Goal: Task Accomplishment & Management: Use online tool/utility

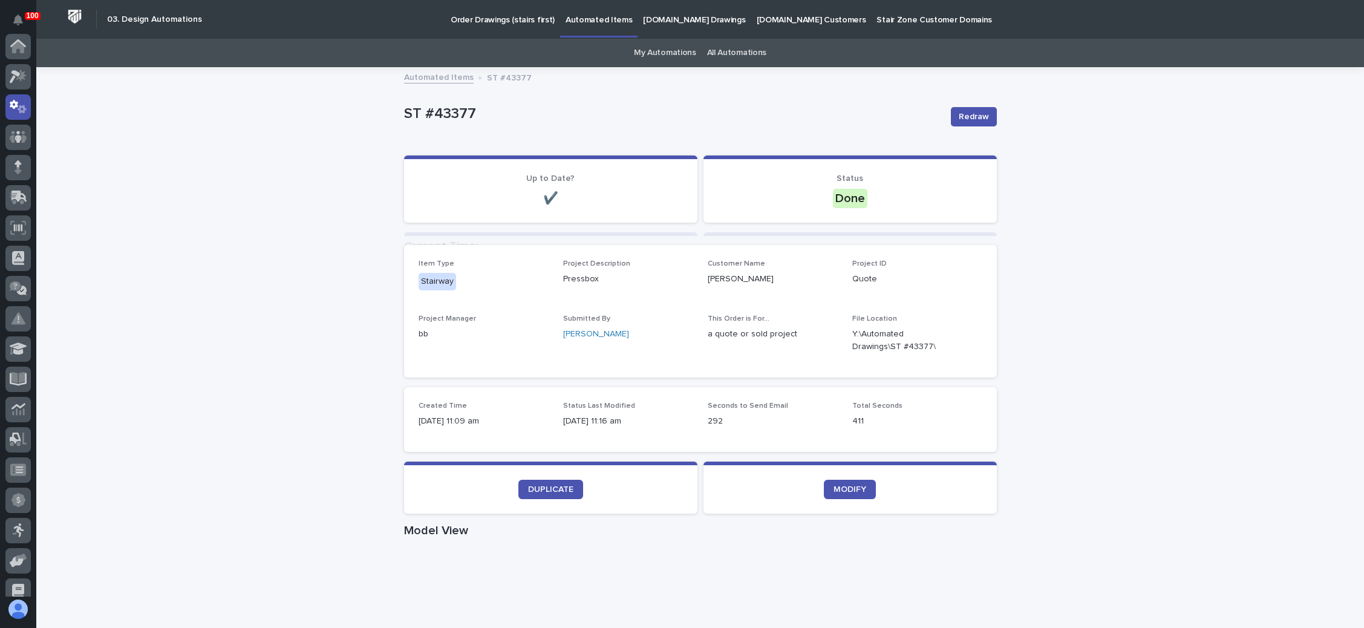
scroll to position [60, 0]
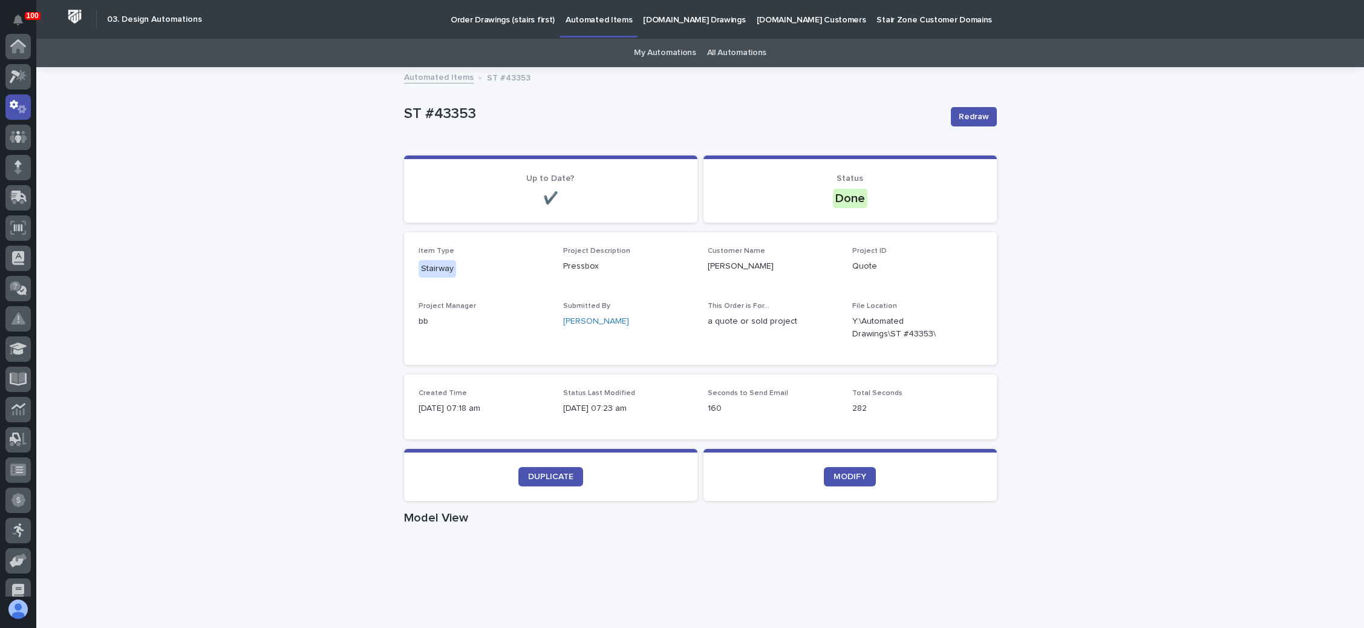
scroll to position [60, 0]
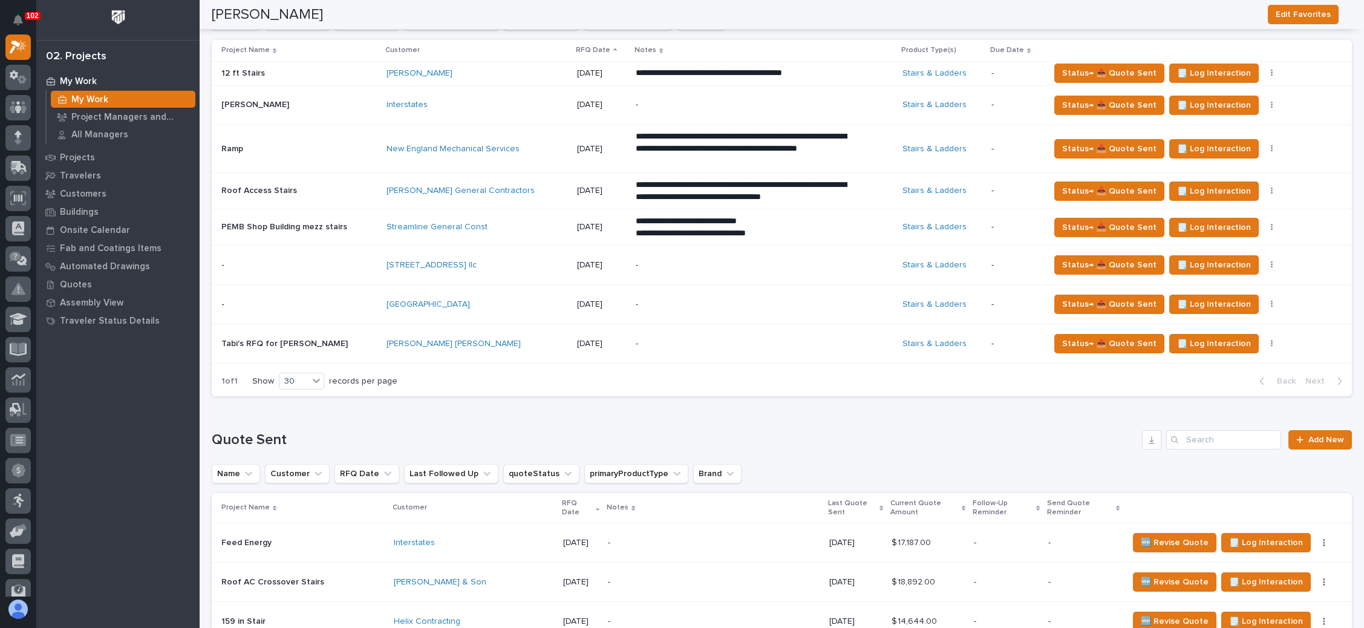
scroll to position [649, 0]
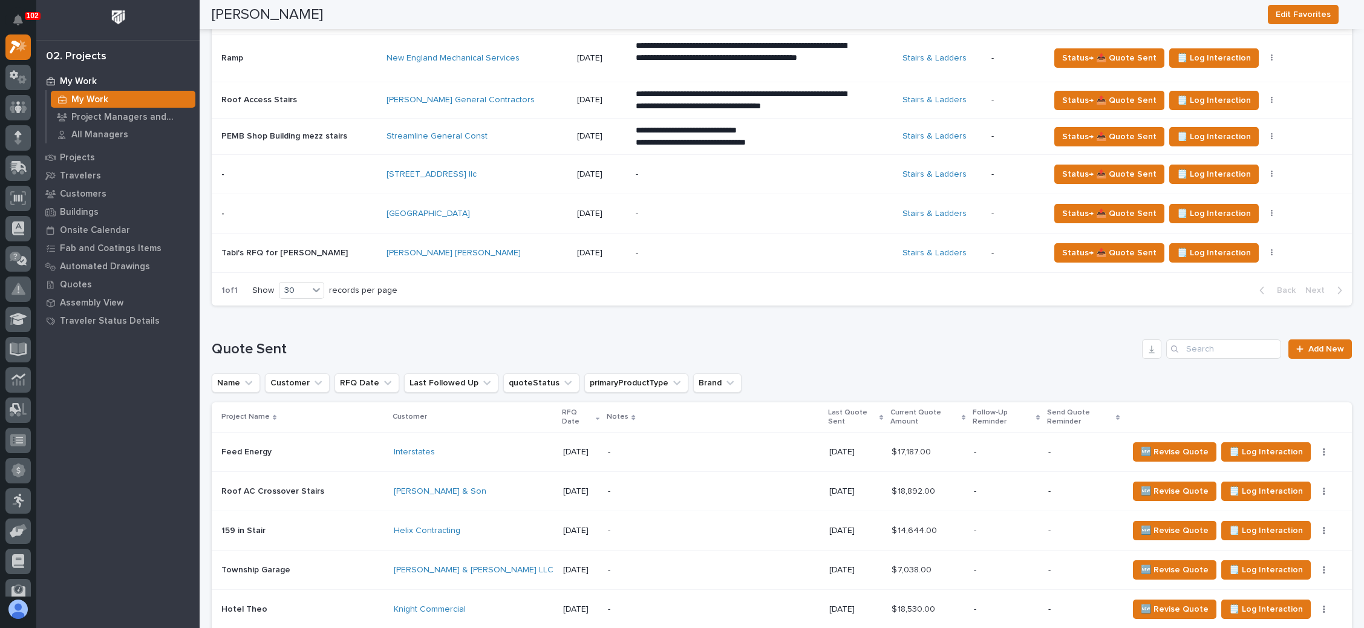
click at [702, 175] on p "-" at bounding box center [742, 174] width 212 height 10
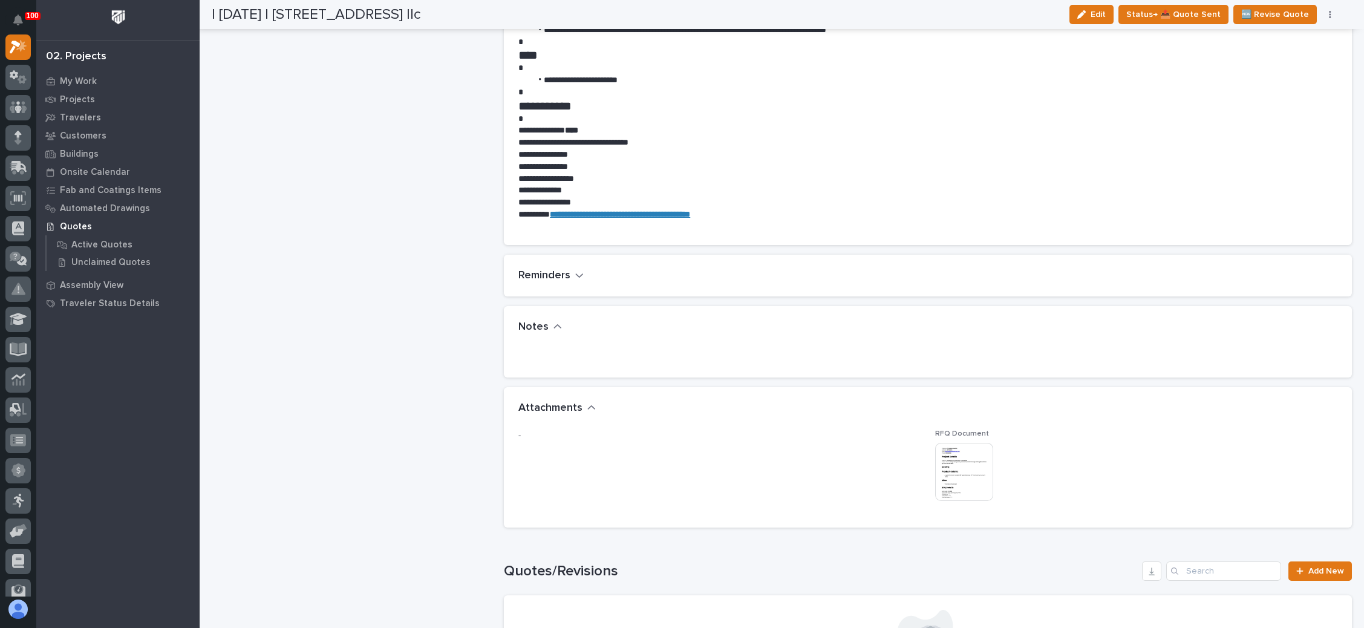
scroll to position [907, 0]
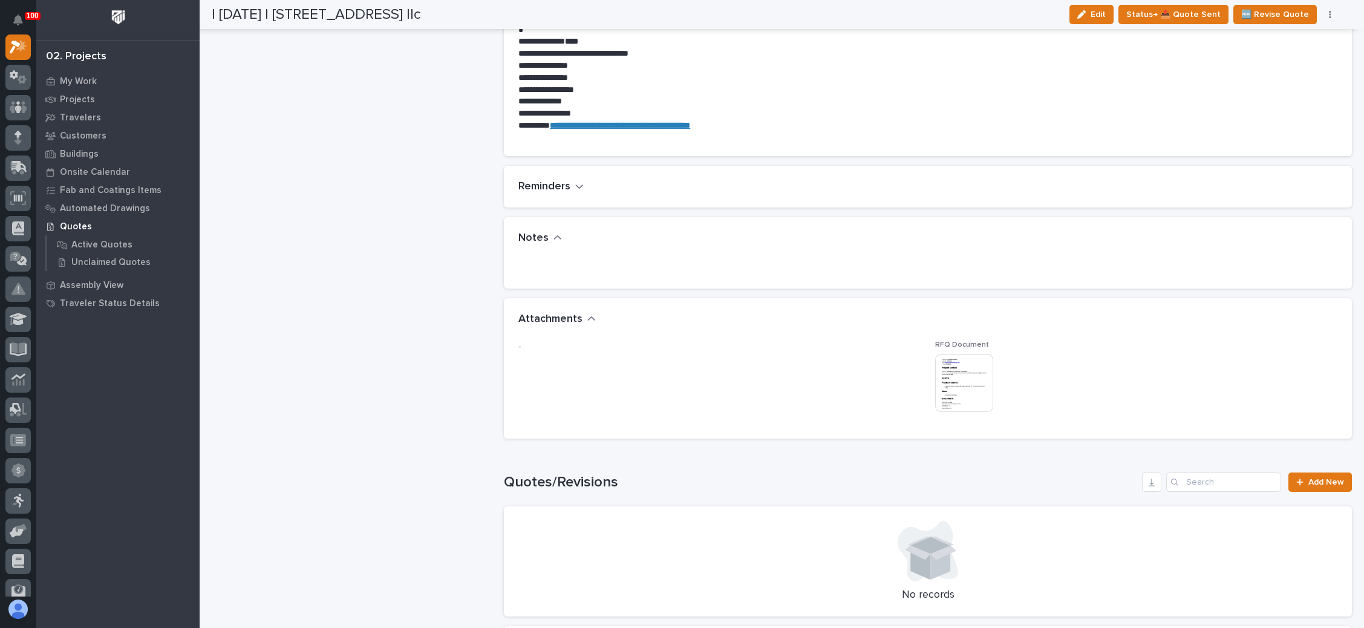
click at [943, 367] on img at bounding box center [964, 383] width 58 height 58
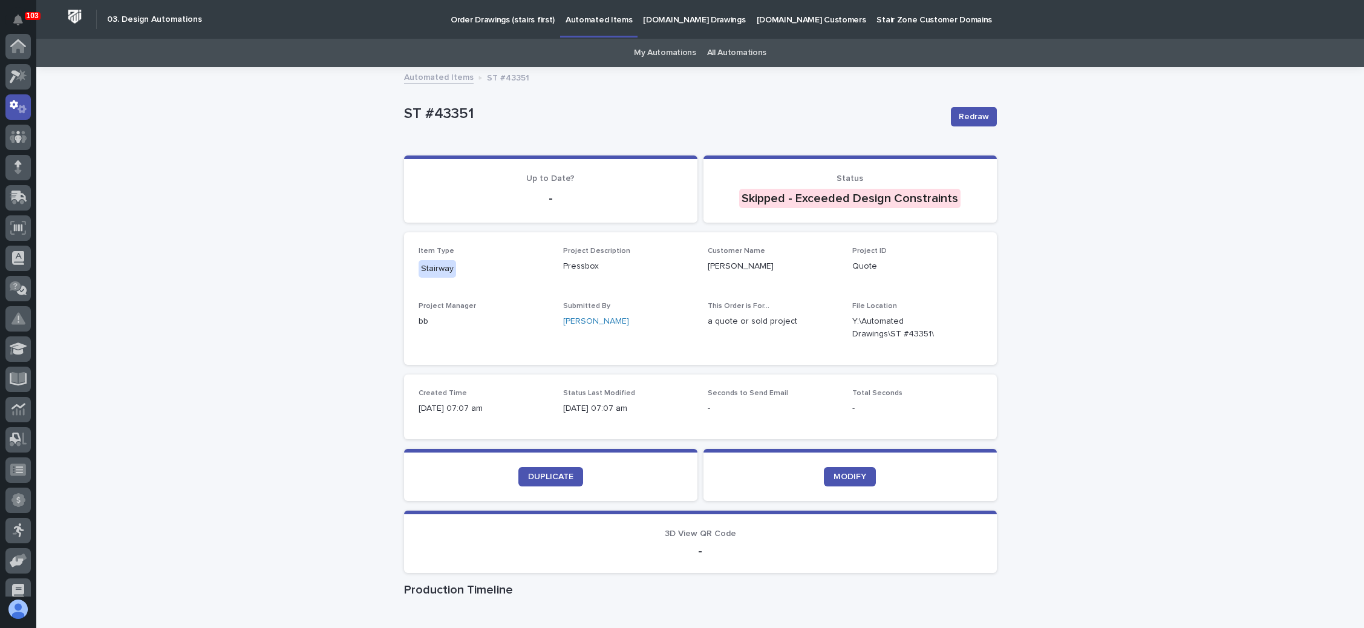
scroll to position [60, 0]
click at [482, 15] on p "Order Drawings (stairs first)" at bounding box center [503, 12] width 104 height 25
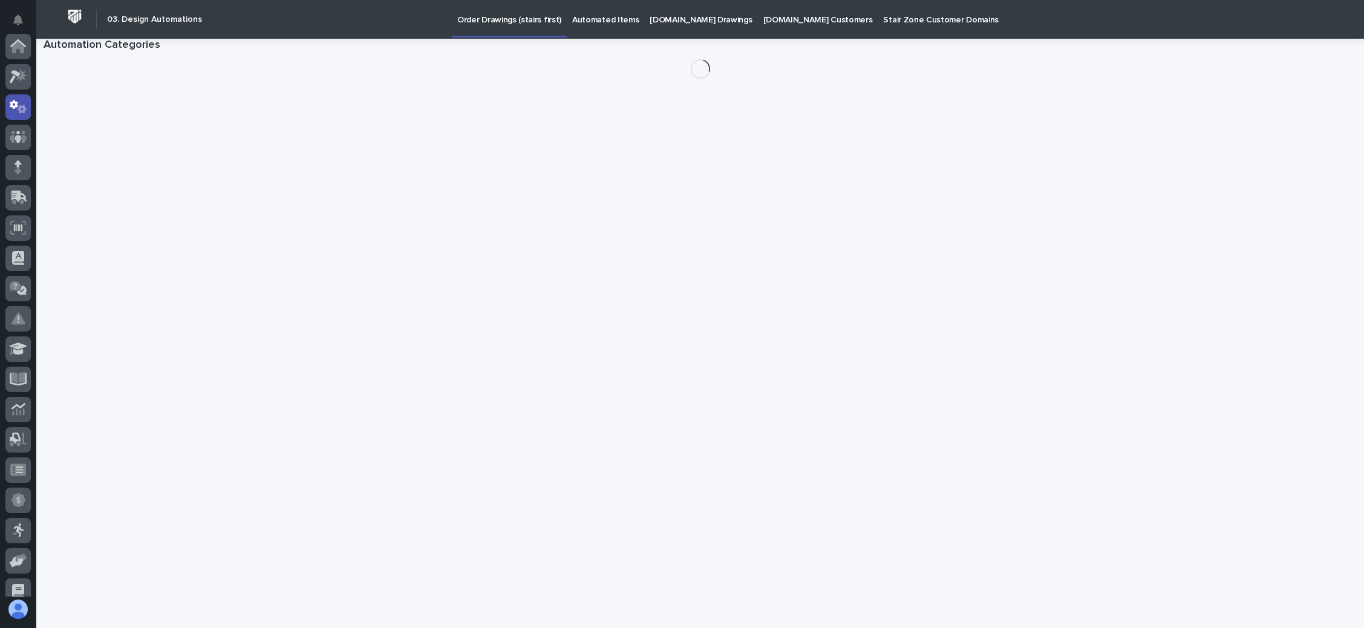
scroll to position [60, 0]
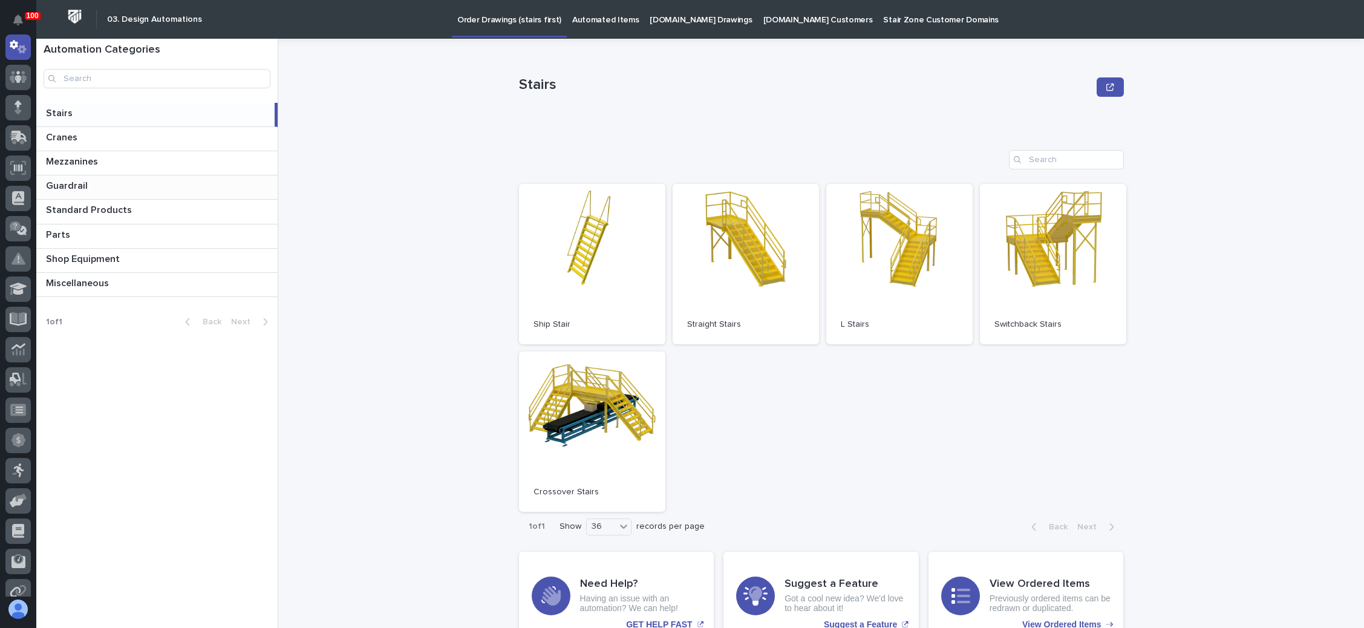
click at [83, 182] on p "Guardrail" at bounding box center [68, 185] width 44 height 14
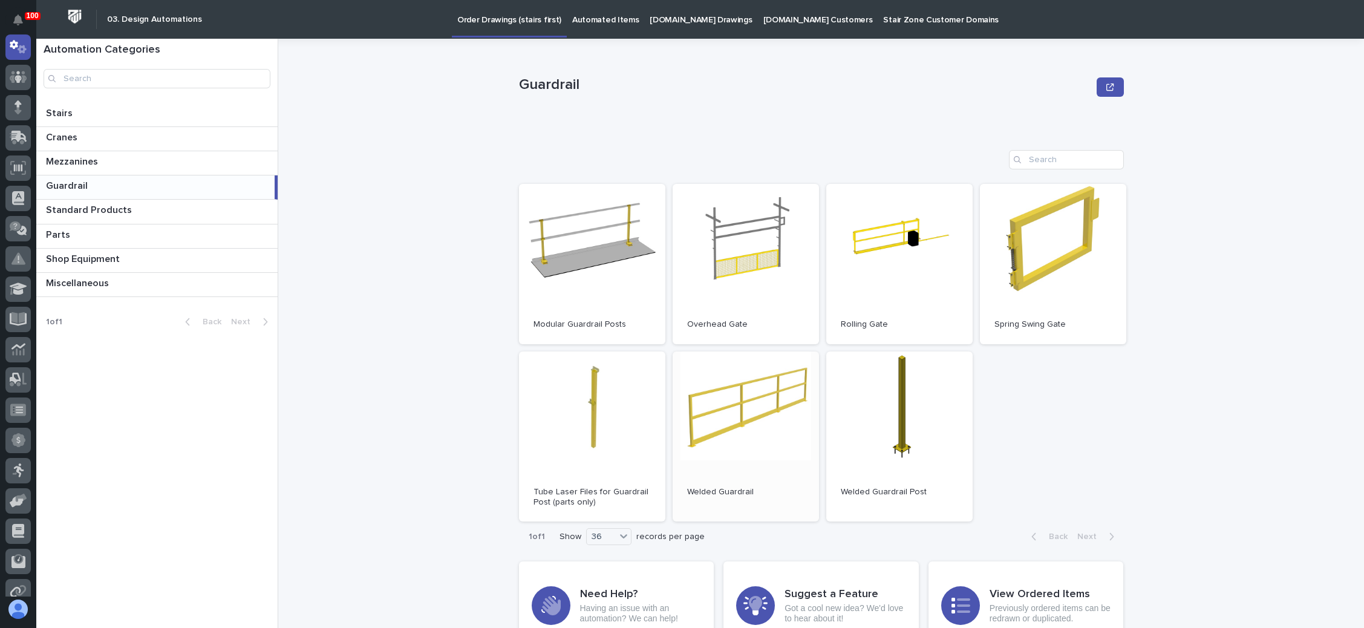
click at [689, 399] on link "Open" at bounding box center [746, 436] width 146 height 171
